Goal: Navigation & Orientation: Find specific page/section

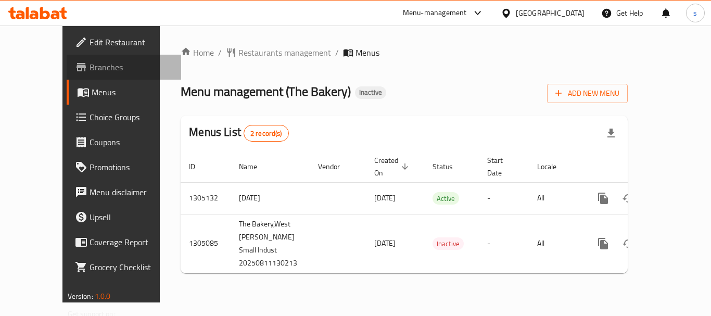
click at [89, 65] on span "Branches" at bounding box center [130, 67] width 83 height 12
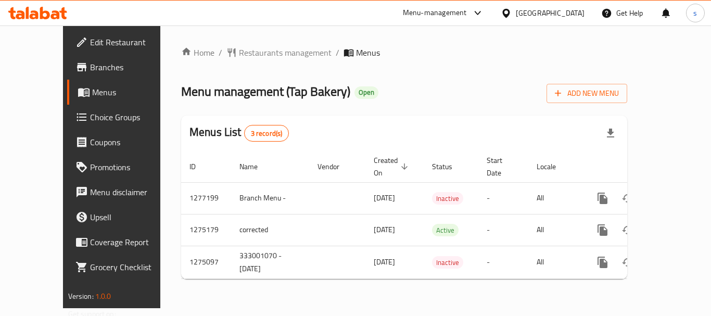
drag, startPoint x: 574, startPoint y: 8, endPoint x: 571, endPoint y: 22, distance: 14.9
click at [574, 8] on div "[GEOGRAPHIC_DATA]" at bounding box center [550, 12] width 69 height 11
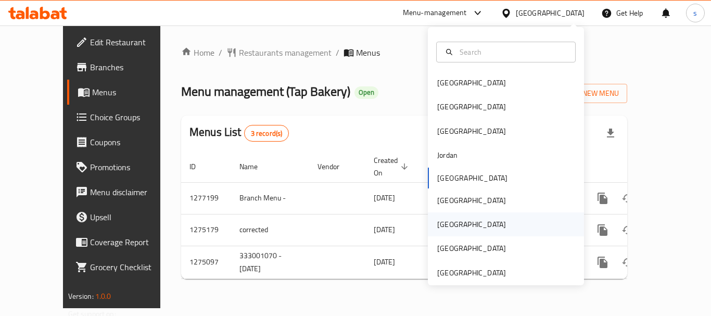
click at [437, 225] on div "[GEOGRAPHIC_DATA]" at bounding box center [471, 223] width 69 height 11
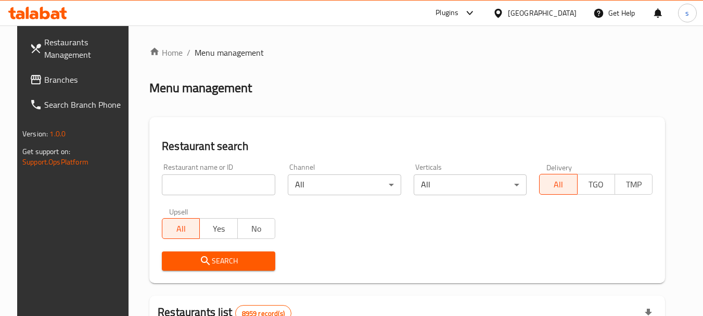
click at [61, 76] on span "Branches" at bounding box center [85, 79] width 82 height 12
